Goal: Transaction & Acquisition: Purchase product/service

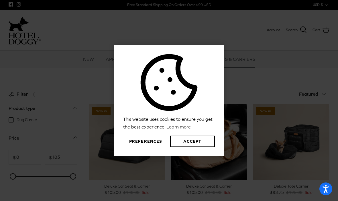
click at [230, 44] on div "This website uses cookies to ensure you get the best experience. Learn more Pre…" at bounding box center [169, 100] width 338 height 201
click at [197, 147] on button "Accept" at bounding box center [192, 141] width 45 height 11
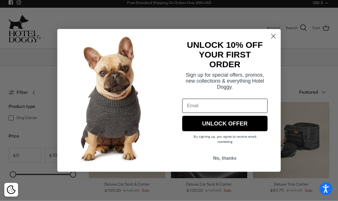
scroll to position [2, 0]
click at [274, 41] on circle "Close dialog" at bounding box center [272, 36] width 9 height 9
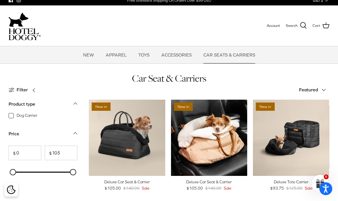
scroll to position [4, 0]
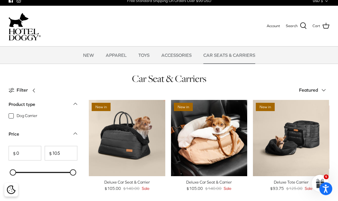
click at [321, 27] on link "Cart" at bounding box center [320, 26] width 17 height 7
click at [272, 26] on span "Account" at bounding box center [272, 26] width 13 height 4
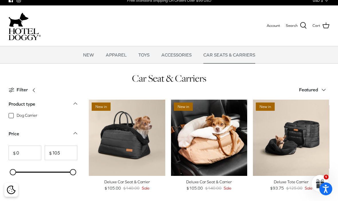
scroll to position [0, 0]
